Goal: Check status: Check status

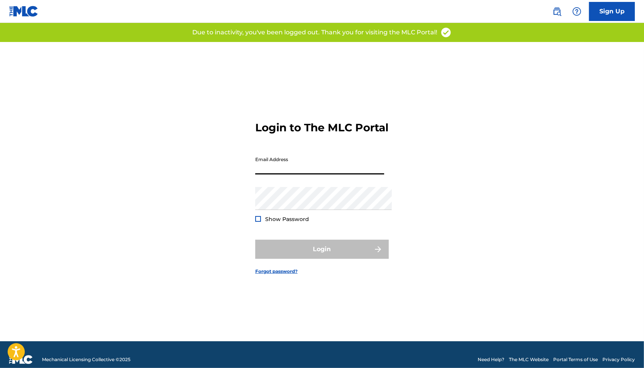
type input "[EMAIL_ADDRESS][DOMAIN_NAME]"
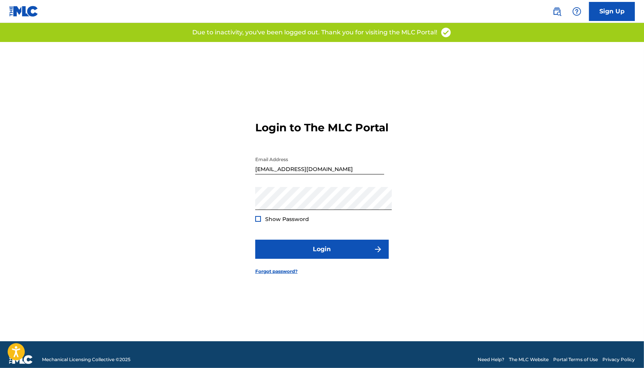
click at [255, 220] on div at bounding box center [258, 219] width 6 height 6
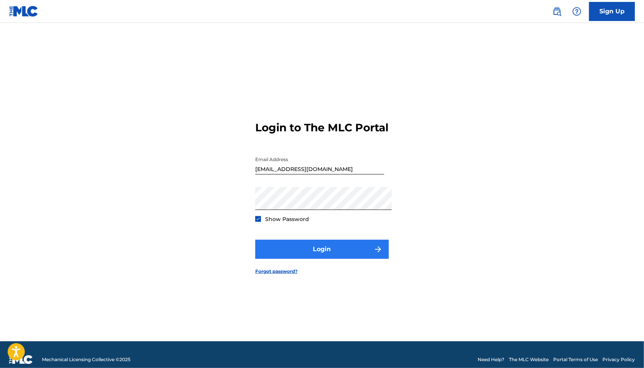
click at [303, 254] on button "Login" at bounding box center [322, 249] width 134 height 19
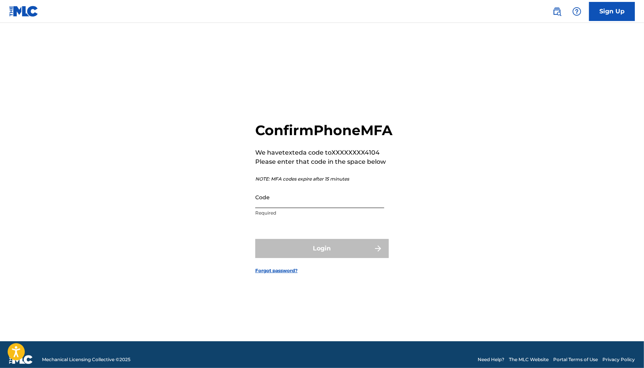
click at [321, 206] on input "Code" at bounding box center [319, 197] width 129 height 22
click at [298, 208] on input "Code" at bounding box center [319, 197] width 129 height 22
paste input "250093"
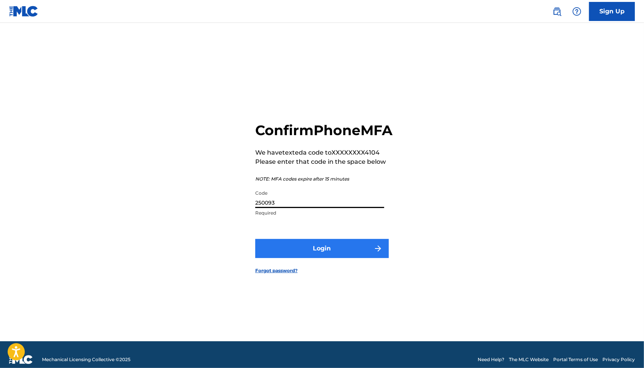
type input "250093"
click at [324, 258] on button "Login" at bounding box center [322, 248] width 134 height 19
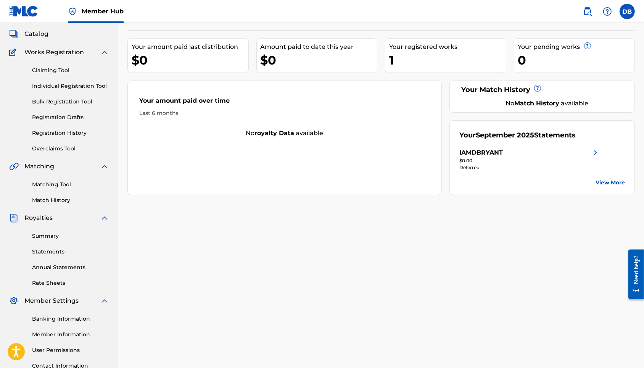
scroll to position [43, 0]
click at [66, 136] on link "Registration History" at bounding box center [70, 132] width 77 height 8
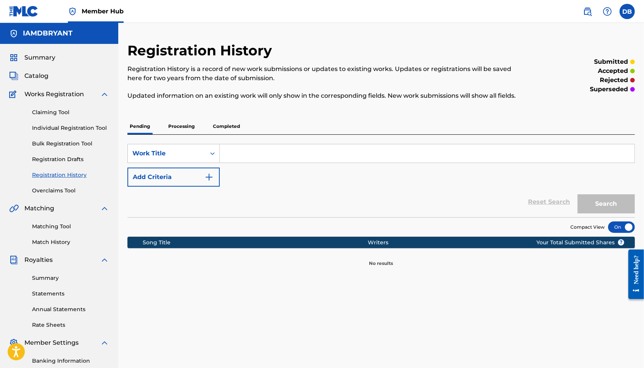
click at [192, 134] on p "Processing" at bounding box center [181, 126] width 31 height 16
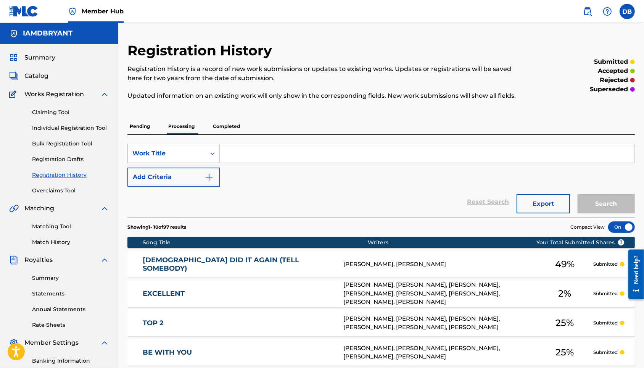
click at [230, 134] on p "Completed" at bounding box center [227, 126] width 32 height 16
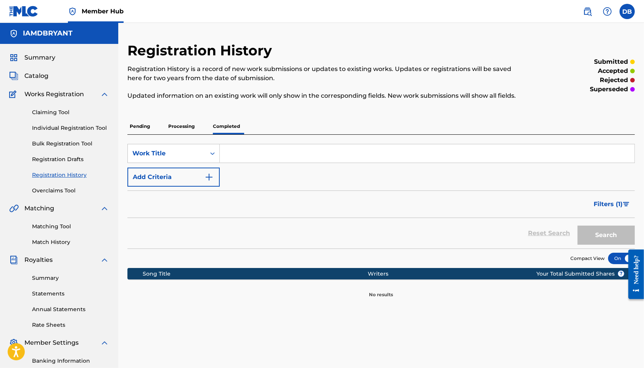
click at [197, 134] on p "Processing" at bounding box center [181, 126] width 31 height 16
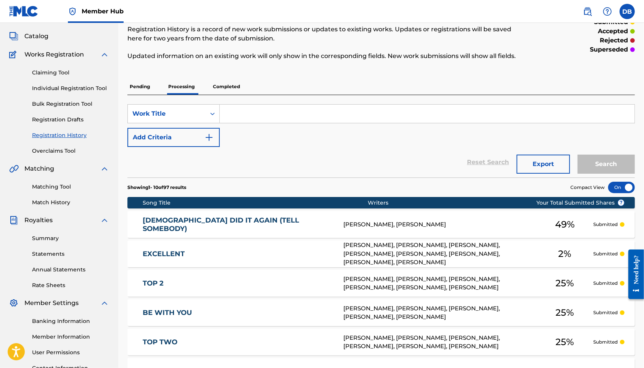
scroll to position [35, 0]
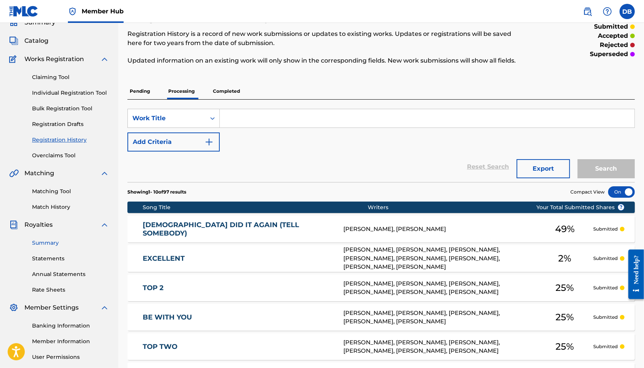
click at [47, 247] on link "Summary" at bounding box center [70, 243] width 77 height 8
